Goal: Transaction & Acquisition: Purchase product/service

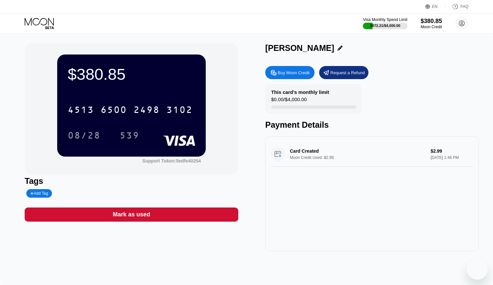
click at [28, 20] on icon at bounding box center [40, 23] width 31 height 11
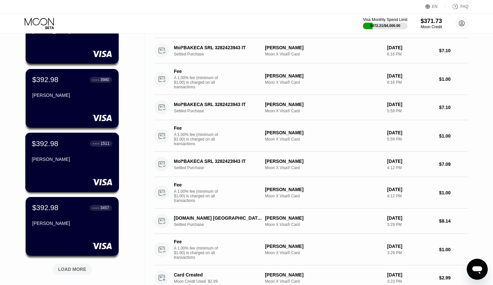
scroll to position [248, 0]
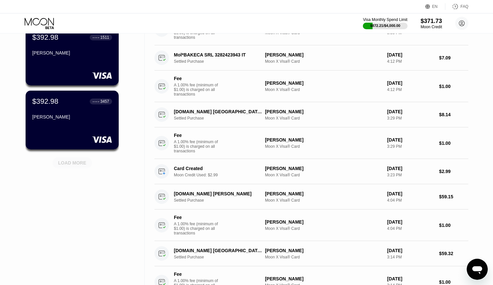
click at [74, 159] on div "LOAD MORE" at bounding box center [72, 162] width 39 height 11
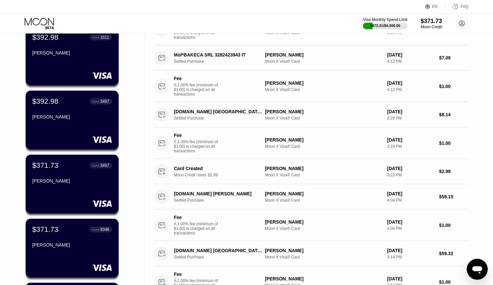
click at [245, 9] on div "EN Language Select an item Save FAQ" at bounding box center [246, 6] width 493 height 13
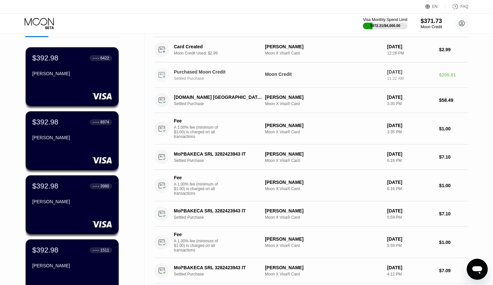
scroll to position [0, 0]
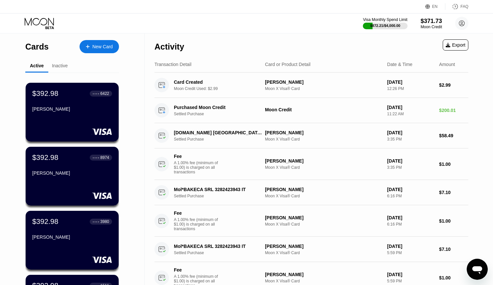
click at [232, 26] on div "Visa Monthly Spend Limit $872.21 / $4,000.00 $371.73 Moon Credit [EMAIL_ADDRESS…" at bounding box center [246, 23] width 493 height 20
click at [246, 21] on div "Visa Monthly Spend Limit $872.21 / $4,000.00 $371.73 Moon Credit [EMAIL_ADDRESS…" at bounding box center [246, 23] width 493 height 20
click at [243, 24] on div "Visa Monthly Spend Limit $872.21 / $4,000.00 $371.73 Moon Credit [EMAIL_ADDRESS…" at bounding box center [246, 23] width 493 height 20
click at [247, 34] on div "Activity Export" at bounding box center [311, 45] width 314 height 23
click at [246, 27] on div "Visa Monthly Spend Limit $872.21 / $4,000.00 $371.73 Moon Credit [EMAIL_ADDRESS…" at bounding box center [246, 23] width 493 height 20
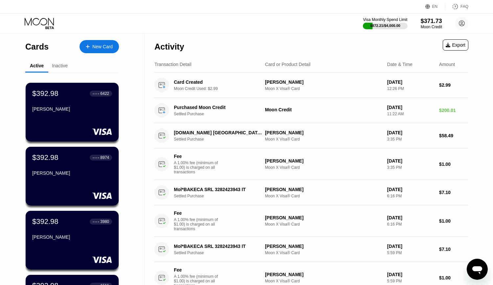
click at [277, 36] on div "Activity Export" at bounding box center [311, 45] width 314 height 23
click at [244, 34] on div "Activity Export" at bounding box center [311, 45] width 314 height 23
click at [259, 32] on div "Visa Monthly Spend Limit $872.21 / $4,000.00 $371.73 Moon Credit [EMAIL_ADDRESS…" at bounding box center [246, 23] width 493 height 20
click at [268, 40] on div "Activity Export" at bounding box center [311, 45] width 314 height 23
click at [275, 38] on div "Activity Export" at bounding box center [311, 45] width 314 height 23
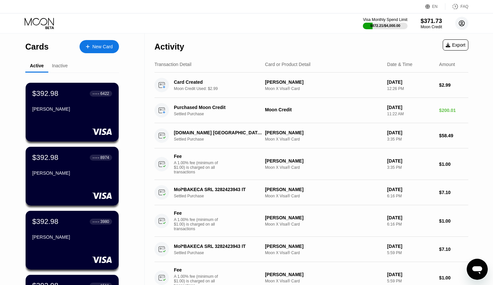
click at [463, 23] on circle at bounding box center [461, 23] width 13 height 13
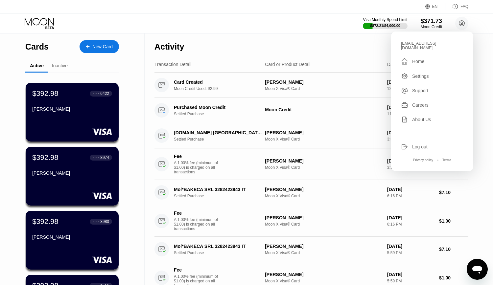
click at [273, 18] on div "Visa Monthly Spend Limit $872.21 / $4,000.00 $371.73 Moon Credit [EMAIL_ADDRESS…" at bounding box center [246, 23] width 493 height 20
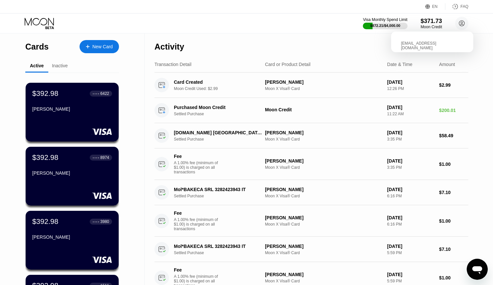
drag, startPoint x: 290, startPoint y: 25, endPoint x: 251, endPoint y: 35, distance: 40.5
click at [291, 25] on div "Visa Monthly Spend Limit $872.21 / $4,000.00 $371.73 Moon Credit [EMAIL_ADDRESS…" at bounding box center [246, 23] width 493 height 20
click at [32, 27] on icon at bounding box center [40, 23] width 31 height 11
drag, startPoint x: 263, startPoint y: 28, endPoint x: 274, endPoint y: 27, distance: 11.0
click at [263, 28] on div "Visa Monthly Spend Limit $872.21 / $4,000.00 $371.73 Moon Credit [EMAIL_ADDRESS…" at bounding box center [246, 23] width 493 height 20
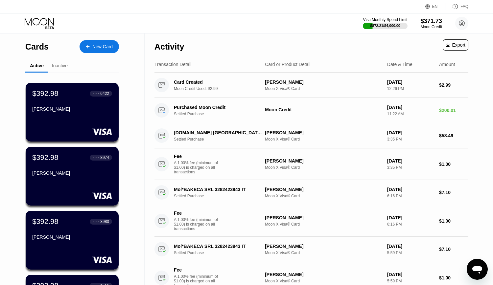
click at [283, 26] on div "Visa Monthly Spend Limit $872.21 / $4,000.00 $371.73 Moon Credit [EMAIL_ADDRESS…" at bounding box center [246, 23] width 493 height 20
drag, startPoint x: 284, startPoint y: 26, endPoint x: 161, endPoint y: 168, distance: 187.7
click at [284, 26] on div "Visa Monthly Spend Limit $872.21 / $4,000.00 $371.73 Moon Credit [EMAIL_ADDRESS…" at bounding box center [246, 23] width 493 height 20
click at [266, 24] on div "Visa Monthly Spend Limit $872.21 / $4,000.00 $371.73 Moon Credit [EMAIL_ADDRESS…" at bounding box center [246, 23] width 493 height 20
click at [33, 25] on icon at bounding box center [40, 23] width 31 height 11
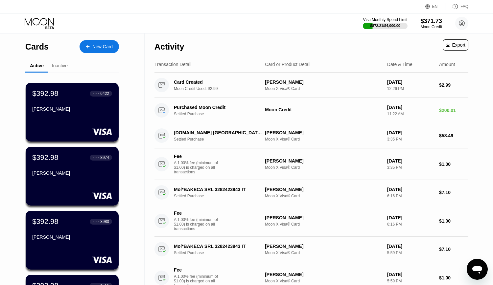
click at [255, 30] on div "Visa Monthly Spend Limit $872.21 / $4,000.00 $371.73 Moon Credit [EMAIL_ADDRESS…" at bounding box center [246, 23] width 493 height 20
click at [278, 28] on div "Visa Monthly Spend Limit $872.21 / $4,000.00 $371.73 Moon Credit [EMAIL_ADDRESS…" at bounding box center [246, 23] width 493 height 20
click at [261, 25] on div "Visa Monthly Spend Limit $872.21 / $4,000.00 $371.73 Moon Credit [EMAIL_ADDRESS…" at bounding box center [246, 23] width 493 height 20
click at [48, 21] on icon at bounding box center [40, 23] width 31 height 11
click at [266, 28] on div "Visa Monthly Spend Limit $872.21 / $4,000.00 $371.73 Moon Credit [EMAIL_ADDRESS…" at bounding box center [246, 23] width 493 height 20
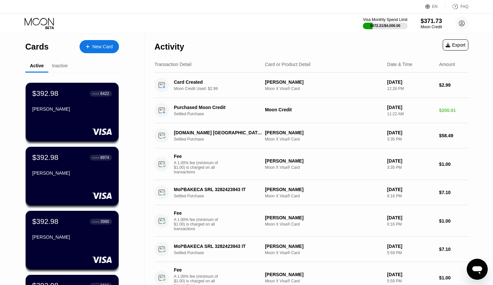
click at [291, 31] on div "Visa Monthly Spend Limit $872.21 / $4,000.00 $371.73 Moon Credit [EMAIL_ADDRESS…" at bounding box center [246, 23] width 493 height 20
click at [296, 34] on div "Activity Export" at bounding box center [311, 45] width 314 height 23
click at [432, 22] on div "$371.73" at bounding box center [431, 20] width 22 height 7
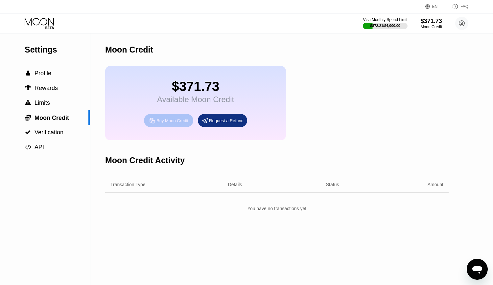
click at [165, 124] on div "Buy Moon Credit" at bounding box center [172, 121] width 32 height 6
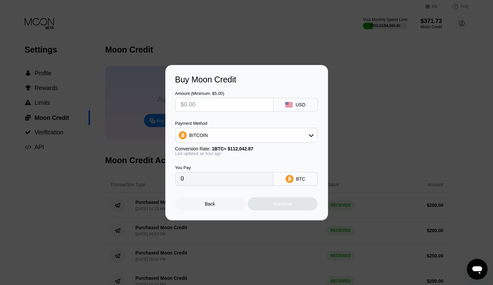
click at [199, 102] on input "text" at bounding box center [224, 104] width 87 height 13
type input "$4"
type input "0.00003570"
type input "$400"
type input "0.00356919"
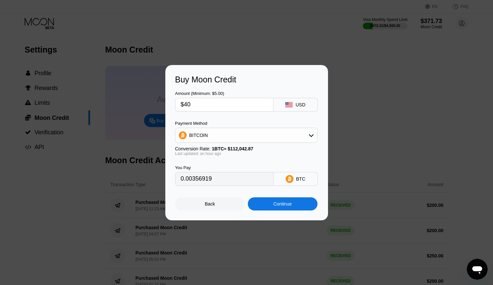
type input "$4"
type input "0"
click at [386, 135] on div "Buy Moon Credit Amount (Minimum: $5.00) USD Payment Method BITCOIN Conversion R…" at bounding box center [246, 142] width 493 height 155
click at [204, 206] on div "Back" at bounding box center [210, 203] width 70 height 13
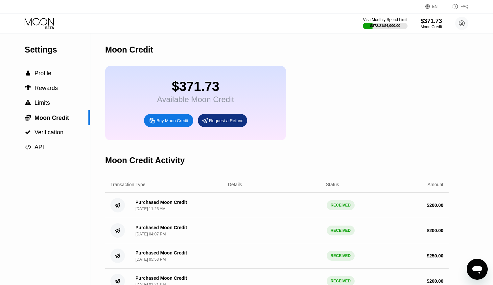
click at [327, 54] on div "Moon Credit" at bounding box center [276, 50] width 343 height 33
click at [320, 66] on div "Moon Credit" at bounding box center [276, 50] width 343 height 33
click at [322, 71] on div "$371.73 Available Moon Credit Buy Moon Credit Request a Refund" at bounding box center [276, 103] width 343 height 74
click at [326, 75] on div "$371.73 Available Moon Credit Buy Moon Credit Request a Refund" at bounding box center [276, 103] width 343 height 74
click at [328, 79] on div "$371.73 Available Moon Credit Buy Moon Credit Request a Refund" at bounding box center [276, 103] width 343 height 74
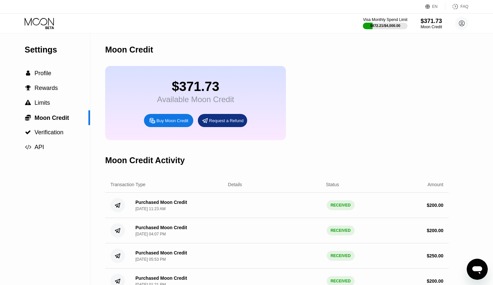
click at [44, 23] on icon at bounding box center [40, 23] width 31 height 11
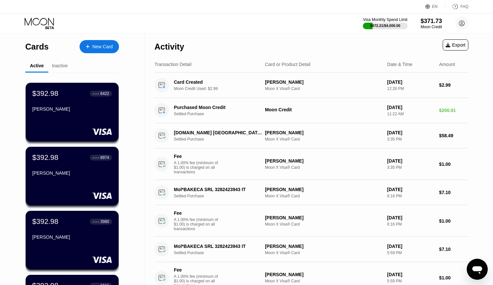
click at [256, 24] on div "Visa Monthly Spend Limit $872.21 / $4,000.00 $371.73 Moon Credit [EMAIL_ADDRESS…" at bounding box center [246, 23] width 493 height 20
click at [244, 26] on div "Visa Monthly Spend Limit $872.21 / $4,000.00 $371.73 Moon Credit [EMAIL_ADDRESS…" at bounding box center [246, 23] width 493 height 20
click at [256, 28] on div "Visa Monthly Spend Limit $872.21 / $4,000.00 $371.73 Moon Credit [EMAIL_ADDRESS…" at bounding box center [246, 23] width 493 height 20
click at [31, 22] on icon at bounding box center [40, 23] width 31 height 11
